Goal: Obtain resource: Obtain resource

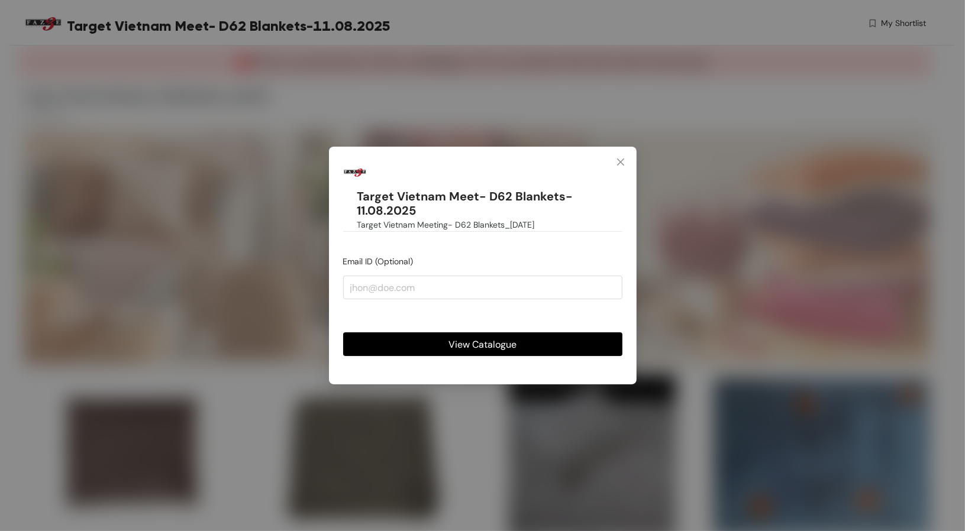
click at [517, 344] on button "View Catalogue" at bounding box center [482, 344] width 279 height 24
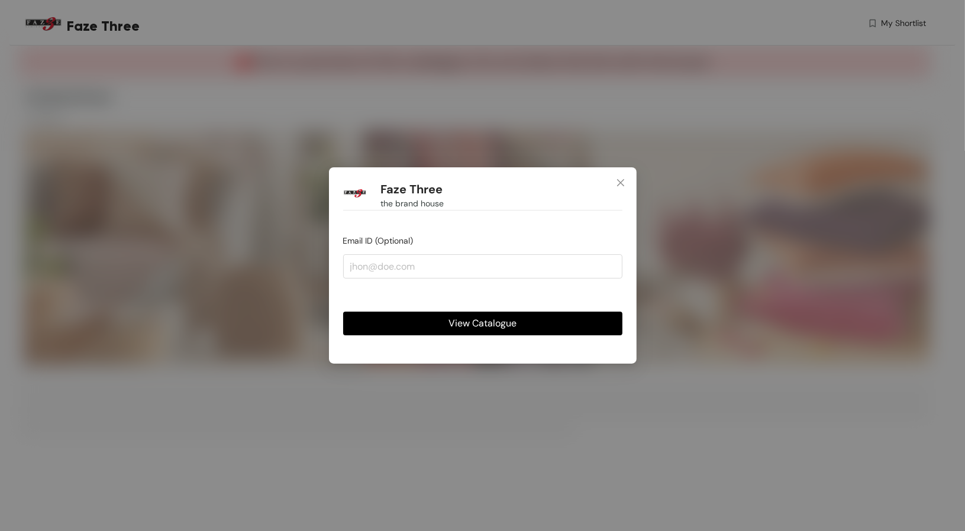
click at [449, 319] on span "View Catalogue" at bounding box center [482, 323] width 68 height 15
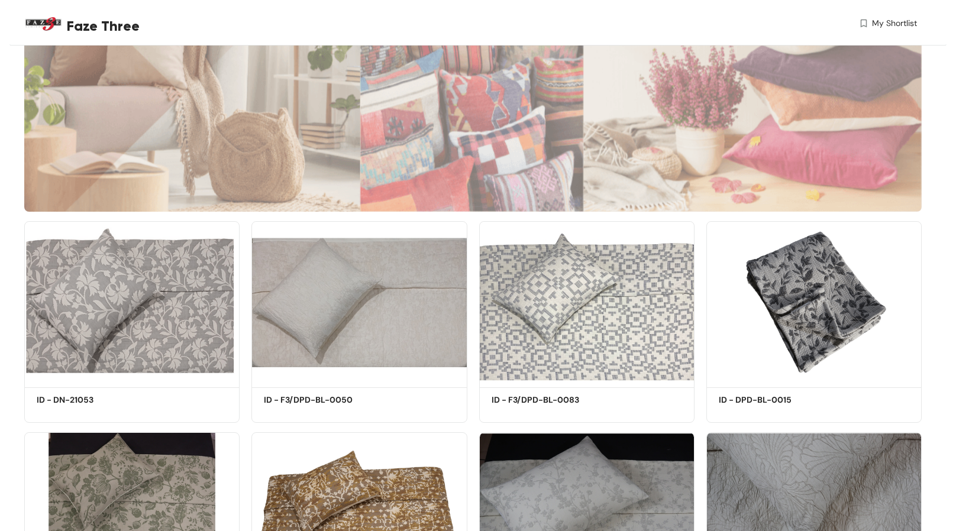
scroll to position [80, 0]
